Goal: Go to known website: Access a specific website the user already knows

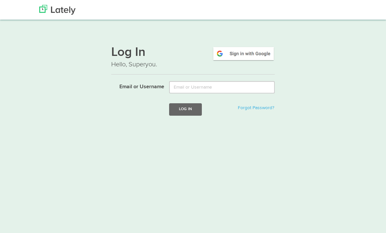
click at [221, 57] on img at bounding box center [243, 53] width 62 height 15
click at [230, 59] on img at bounding box center [243, 53] width 62 height 15
click at [49, 13] on img at bounding box center [57, 10] width 36 height 10
click at [46, 11] on img at bounding box center [57, 10] width 36 height 10
